Goal: Obtain resource: Download file/media

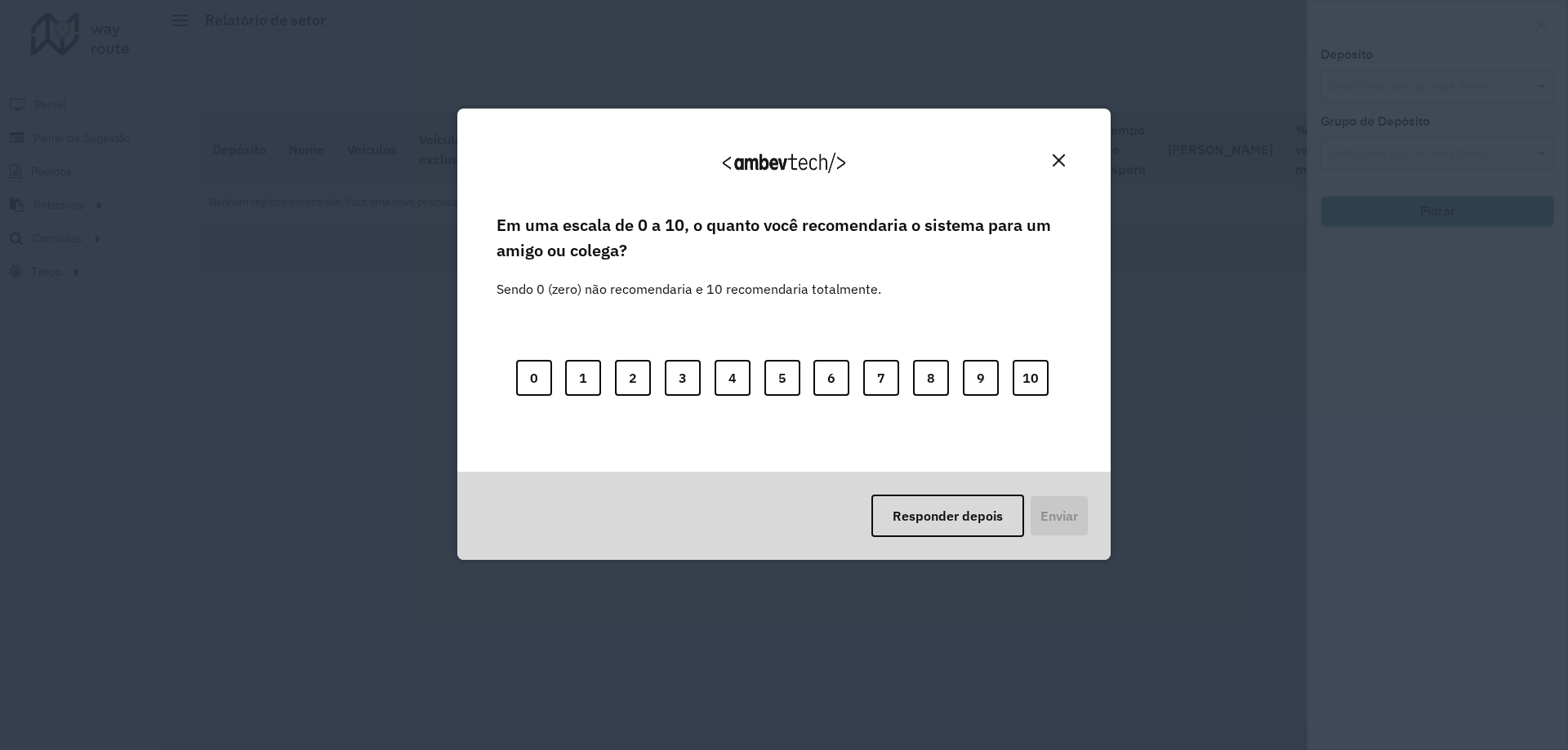
click at [1064, 158] on img "Close" at bounding box center [1059, 160] width 12 height 12
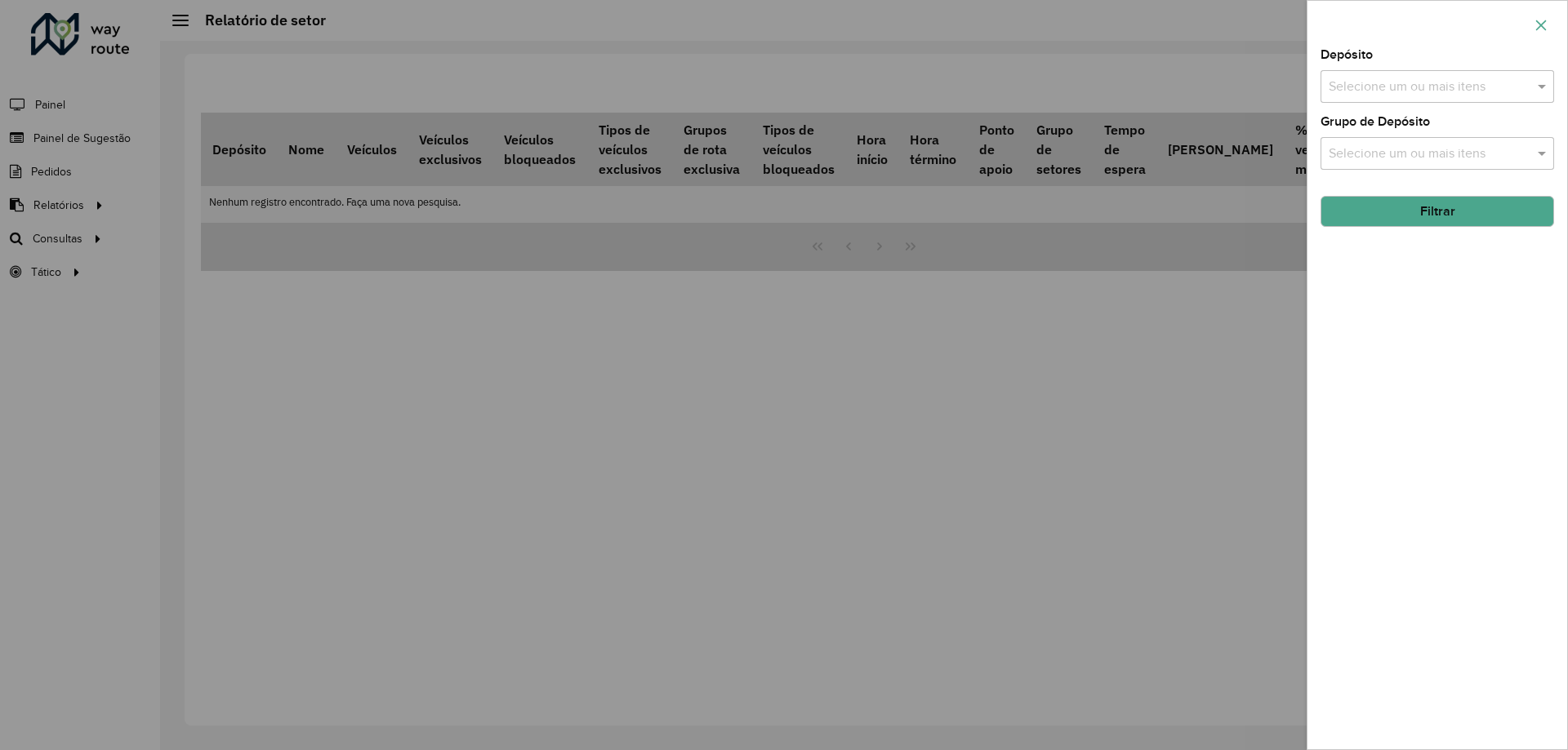
click at [1539, 28] on icon "button" at bounding box center [1541, 24] width 10 height 10
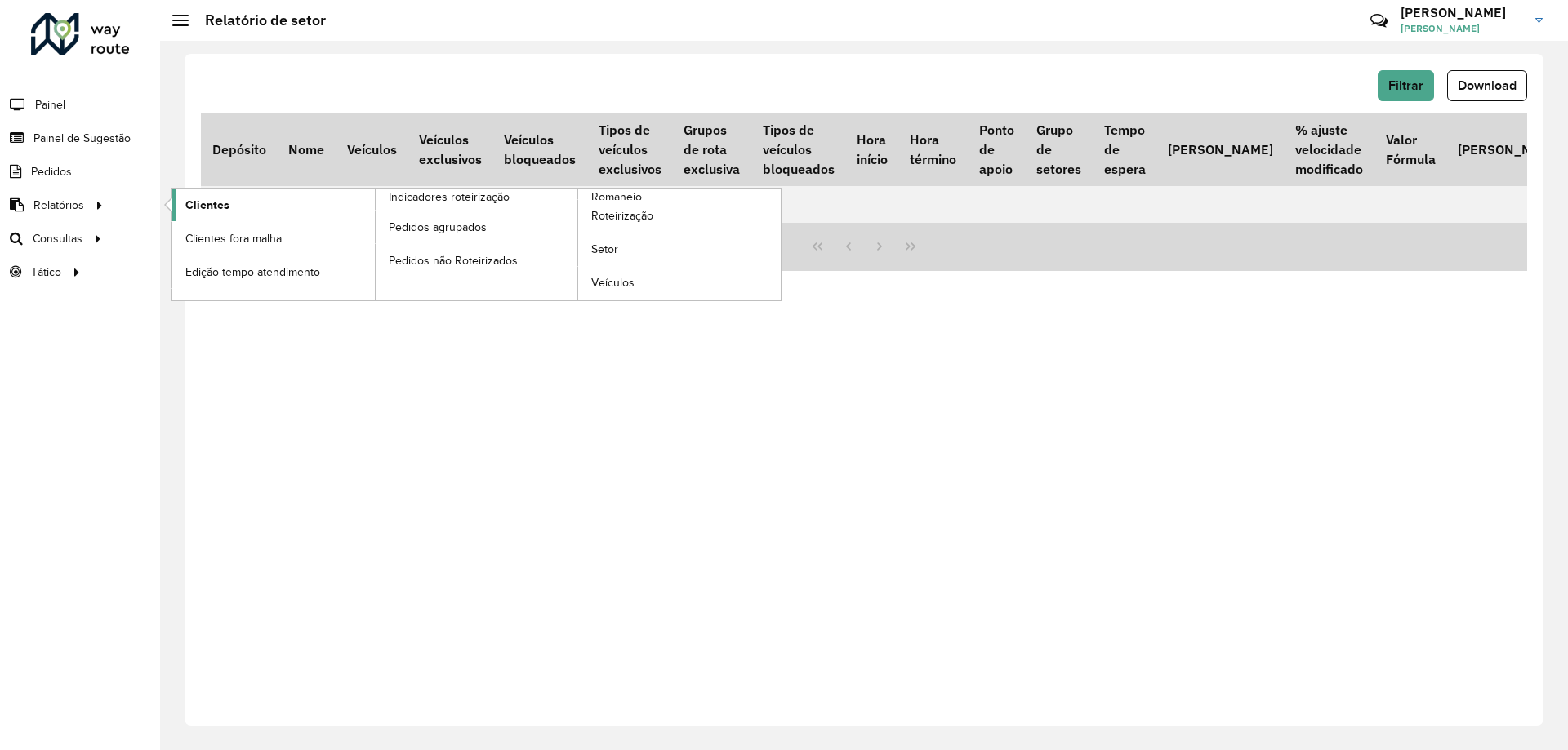
click at [231, 203] on link "Clientes" at bounding box center [274, 205] width 203 height 33
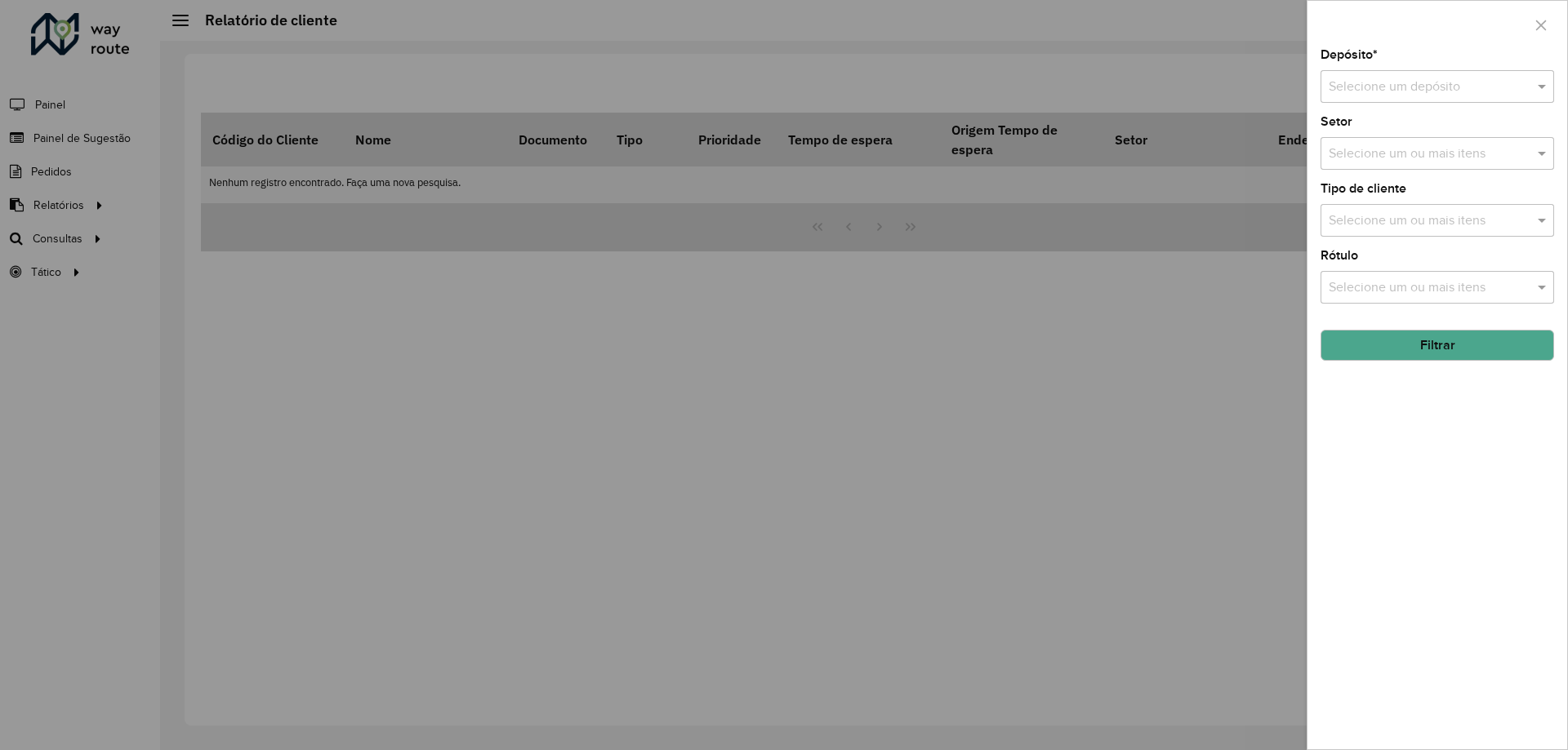
click at [1377, 84] on input "text" at bounding box center [1421, 87] width 184 height 20
click at [1395, 130] on span "CDD [GEOGRAPHIC_DATA]" at bounding box center [1408, 133] width 159 height 14
click at [1440, 216] on input "text" at bounding box center [1429, 221] width 210 height 20
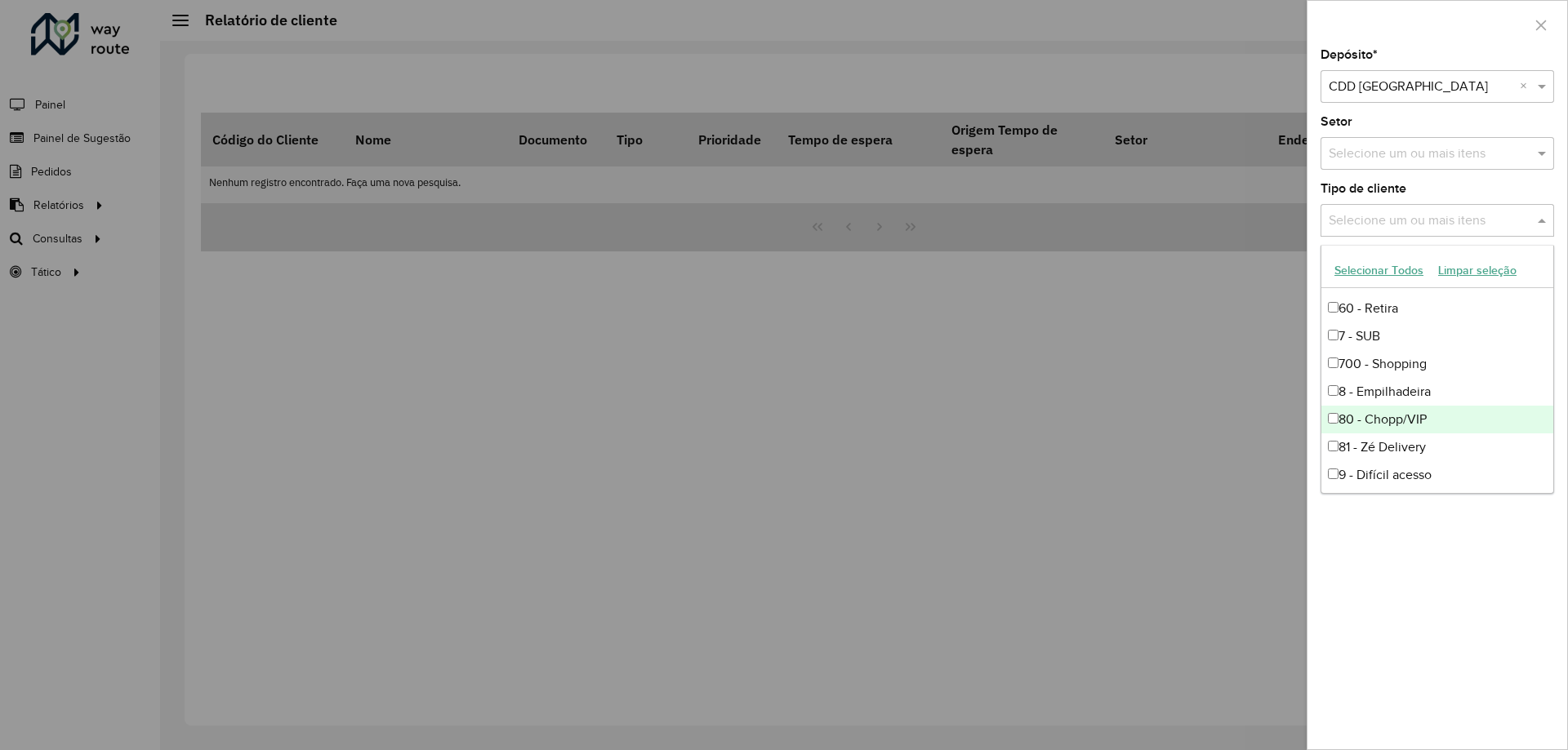
scroll to position [359, 0]
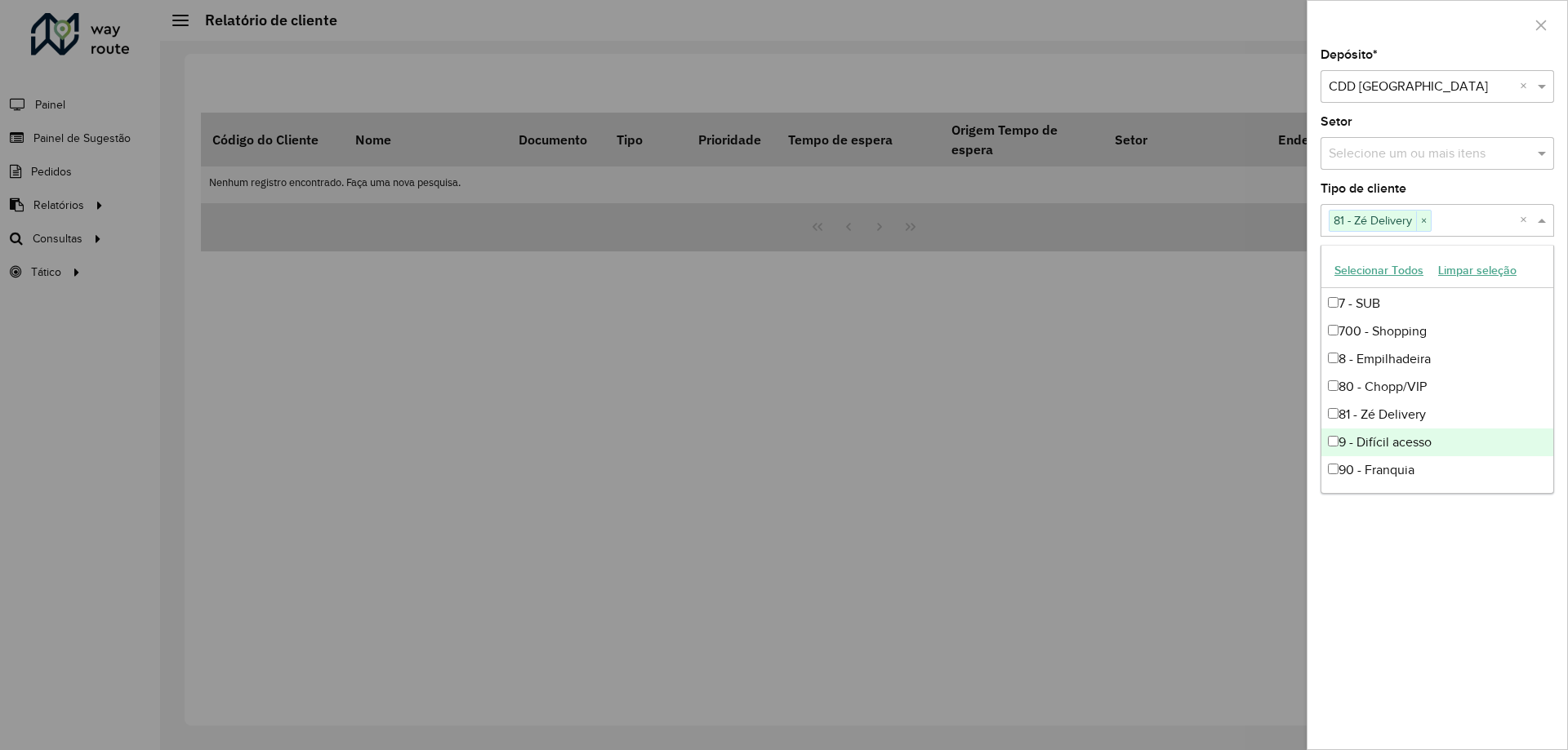
click at [1448, 569] on div "Depósito * Selecione um depósito × CDD [GEOGRAPHIC_DATA] × Setor Selecione um o…" at bounding box center [1438, 399] width 260 height 701
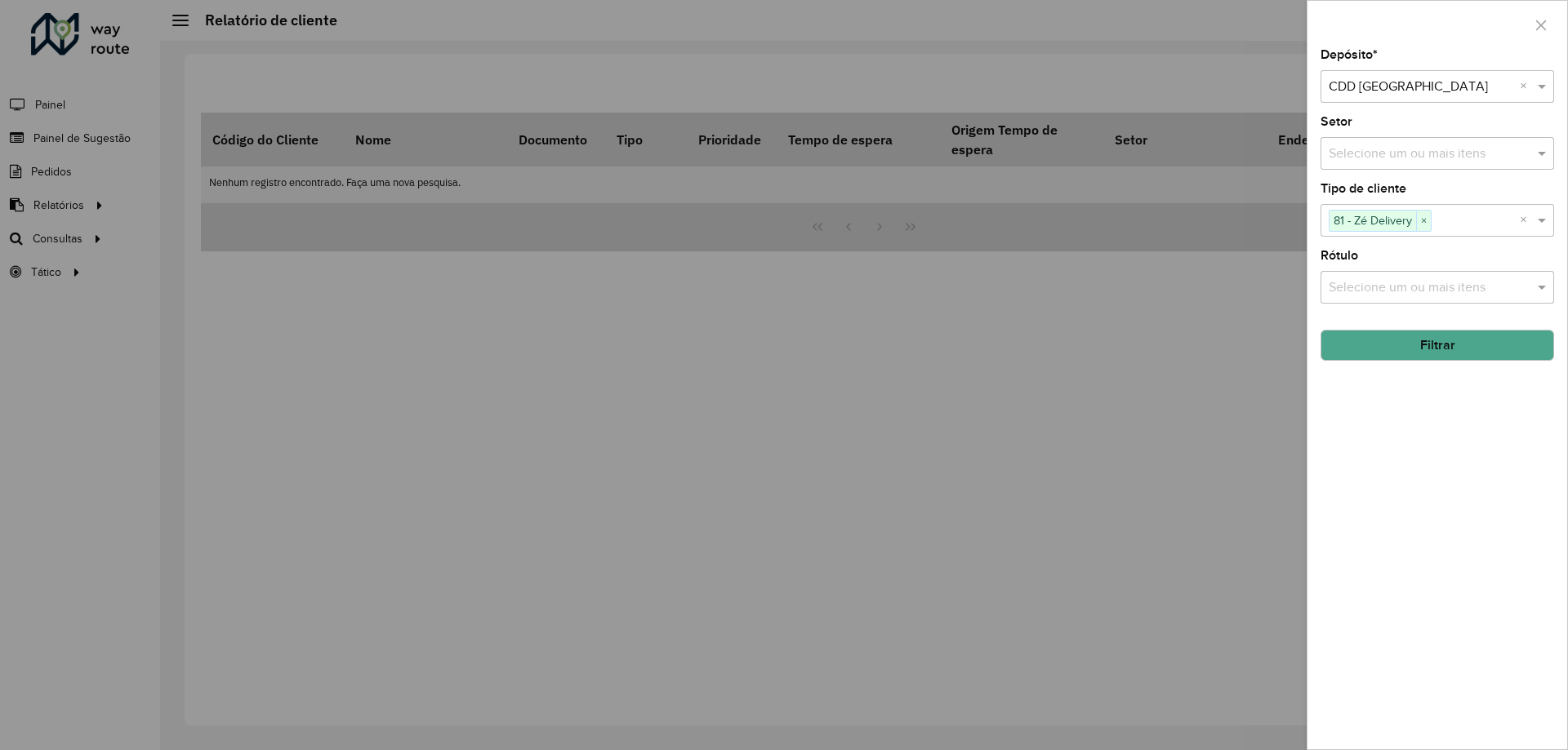
click at [1449, 354] on button "Filtrar" at bounding box center [1438, 344] width 234 height 31
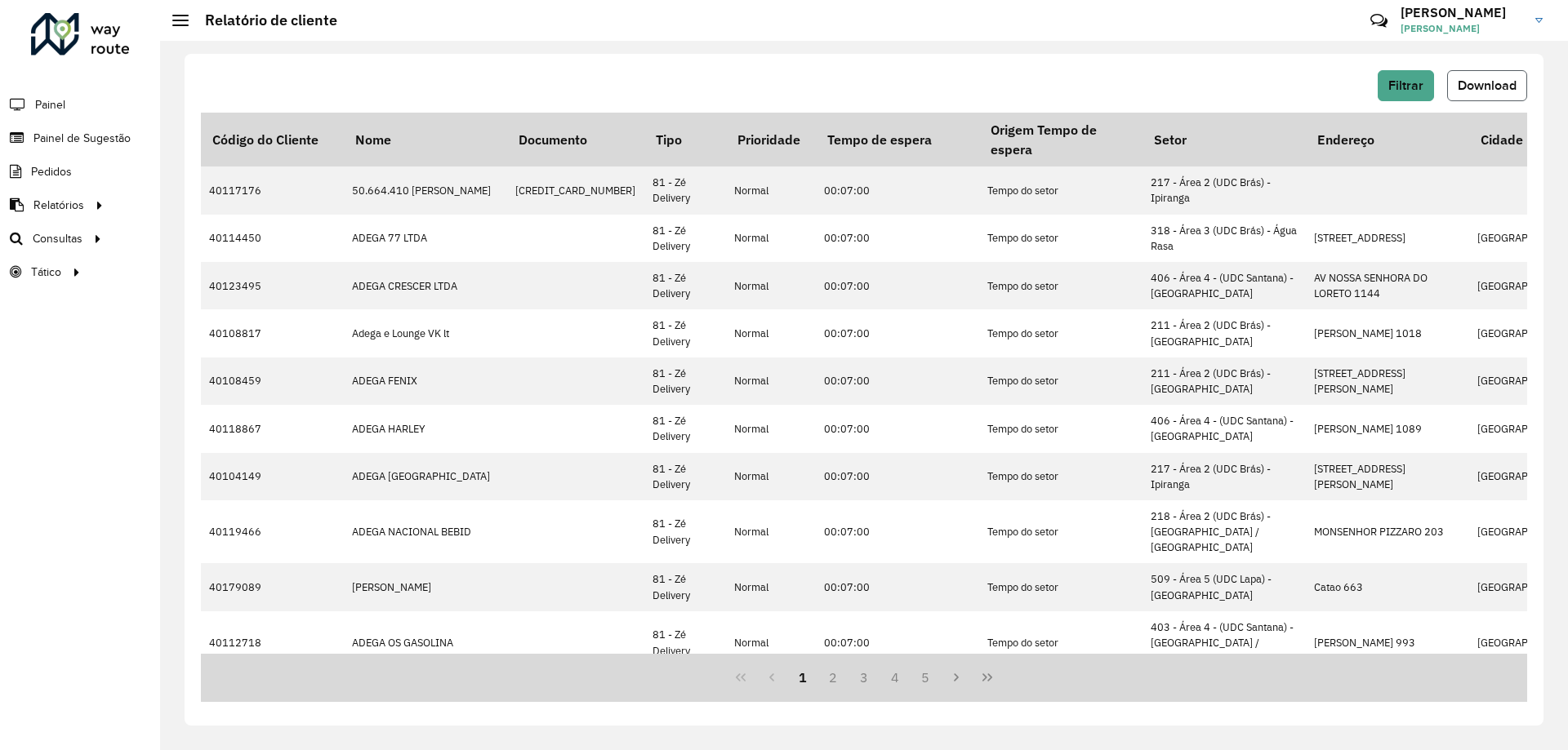
click at [1482, 85] on span "Download" at bounding box center [1487, 85] width 59 height 14
click at [505, 100] on div "Filtrar Download" at bounding box center [864, 85] width 1327 height 31
